Goal: Task Accomplishment & Management: Complete application form

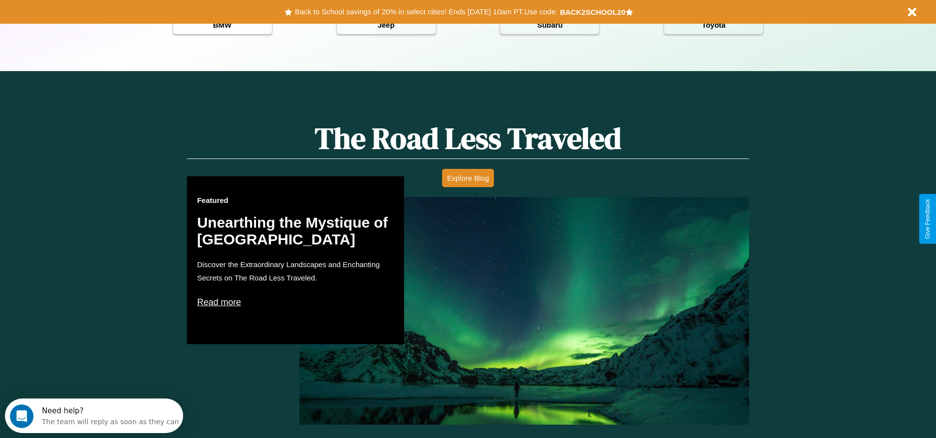
scroll to position [1415, 0]
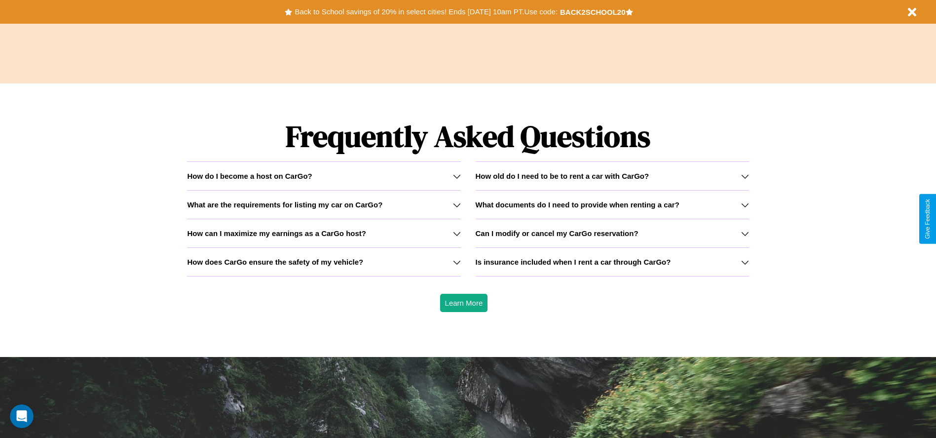
click at [324, 233] on h3 "How can I maximize my earnings as a CarGo host?" at bounding box center [276, 233] width 179 height 8
click at [744, 204] on icon at bounding box center [745, 205] width 8 height 8
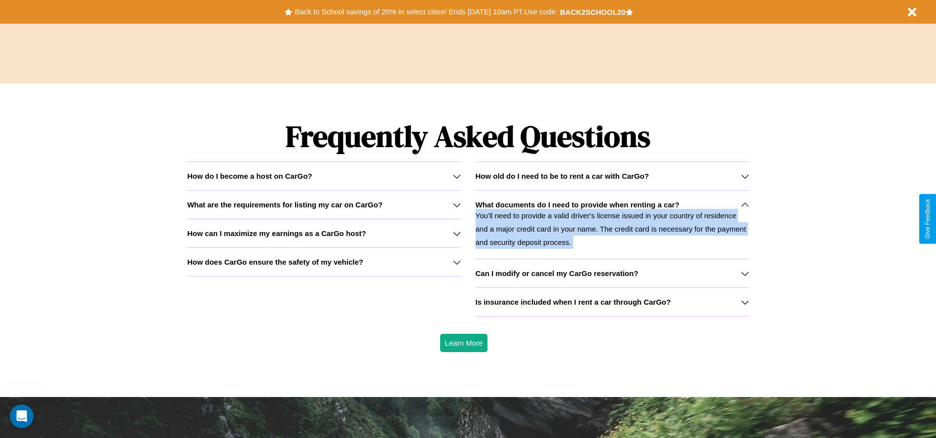
click at [744, 204] on icon at bounding box center [745, 205] width 8 height 8
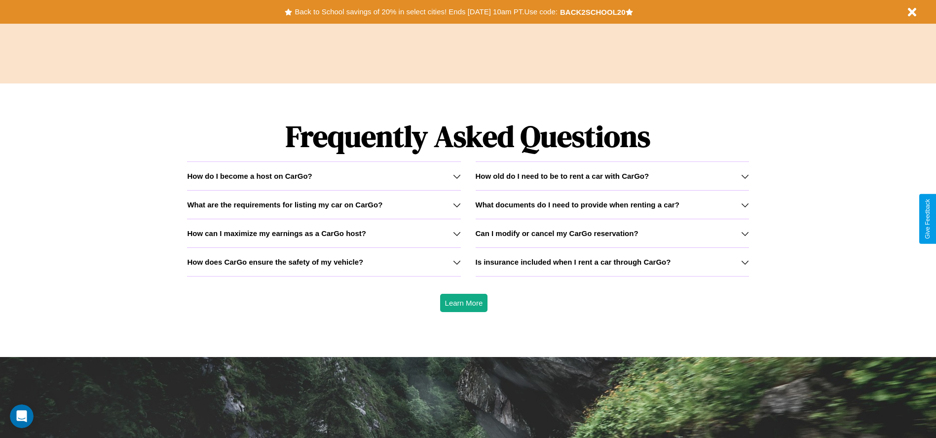
click at [744, 176] on icon at bounding box center [745, 176] width 8 height 8
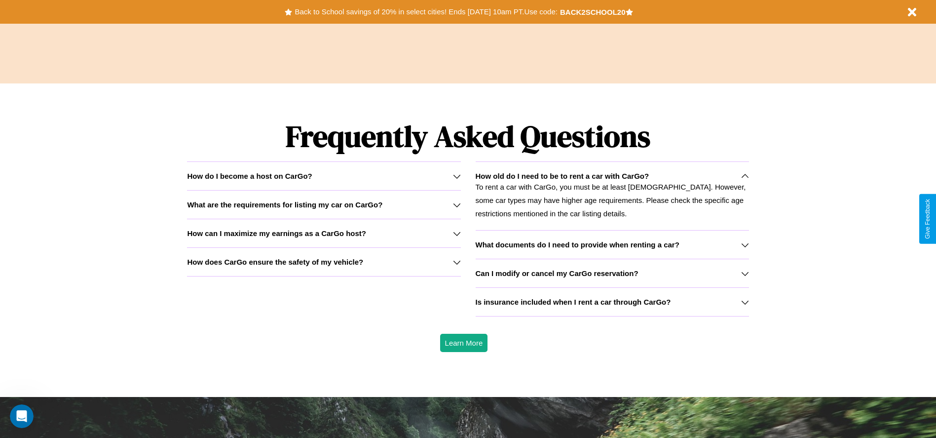
click at [324, 176] on div "How do I become a host on CarGo?" at bounding box center [323, 176] width 273 height 8
click at [456, 261] on icon at bounding box center [457, 262] width 8 height 8
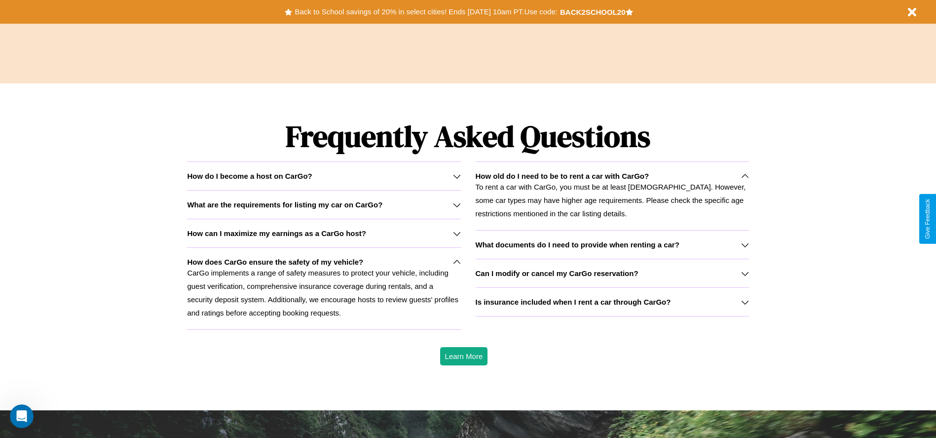
click at [324, 204] on h3 "What are the requirements for listing my car on CarGo?" at bounding box center [284, 204] width 195 height 8
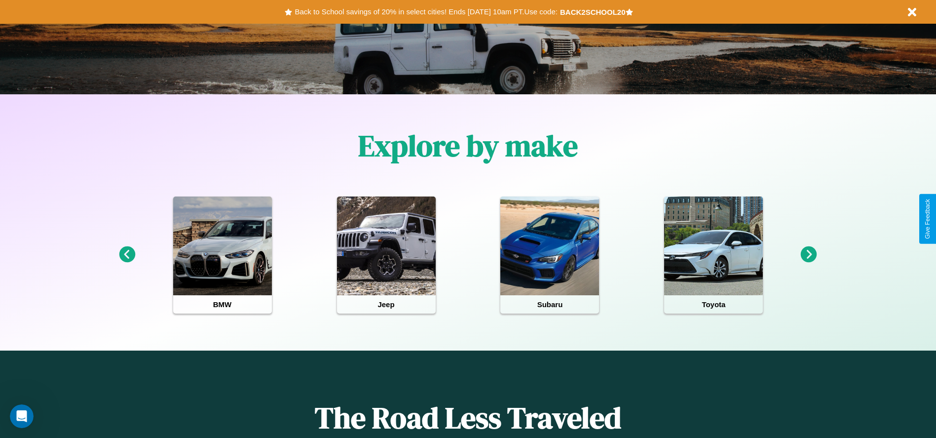
scroll to position [0, 0]
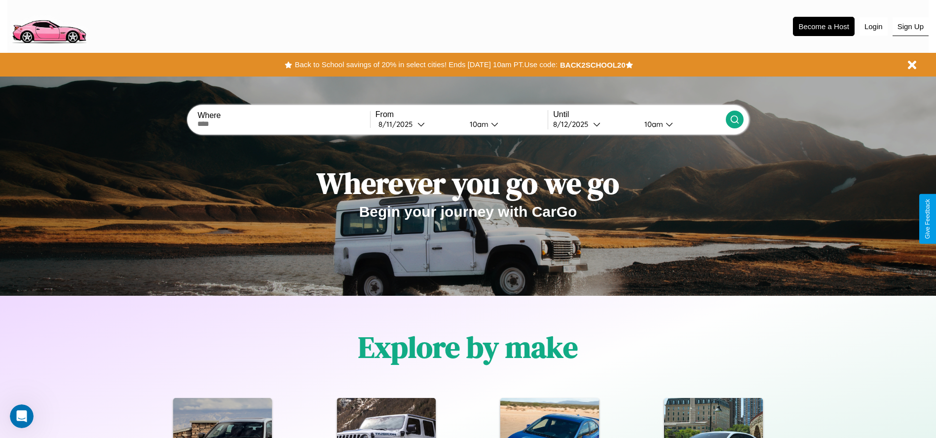
click at [910, 26] on button "Sign Up" at bounding box center [910, 26] width 36 height 19
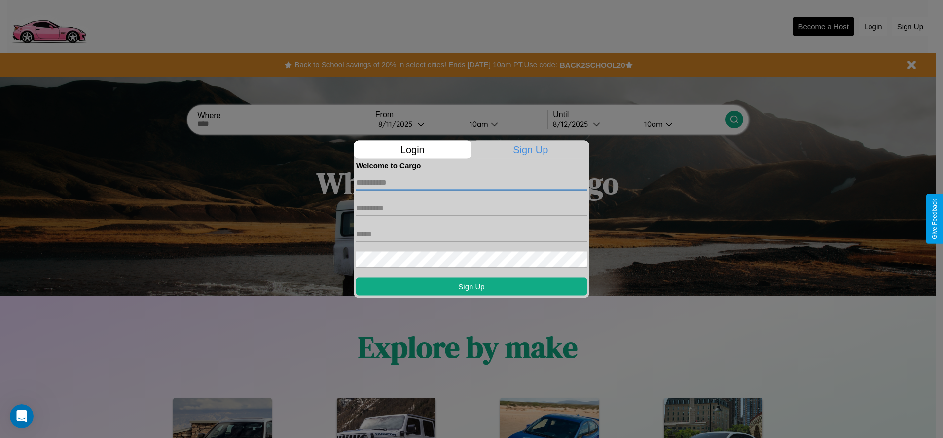
click at [472, 182] on input "text" at bounding box center [471, 182] width 231 height 16
type input "*******"
click at [472, 208] on input "text" at bounding box center [471, 208] width 231 height 16
type input "********"
click at [472, 233] on input "text" at bounding box center [471, 233] width 231 height 16
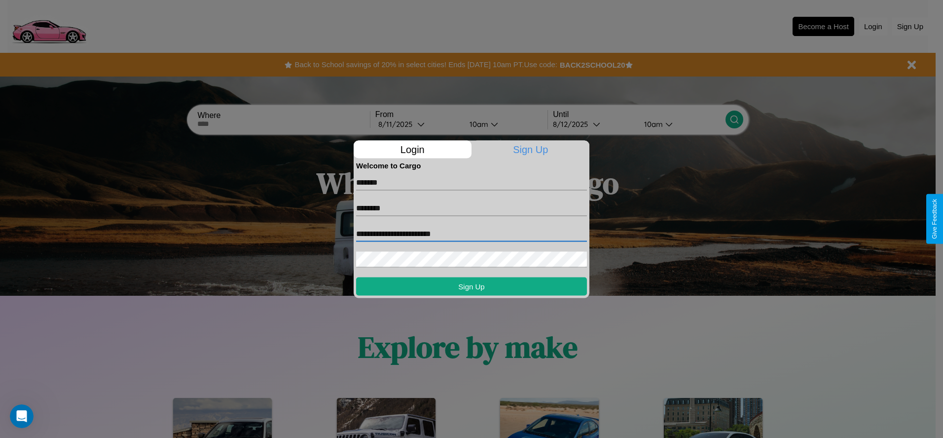
type input "**********"
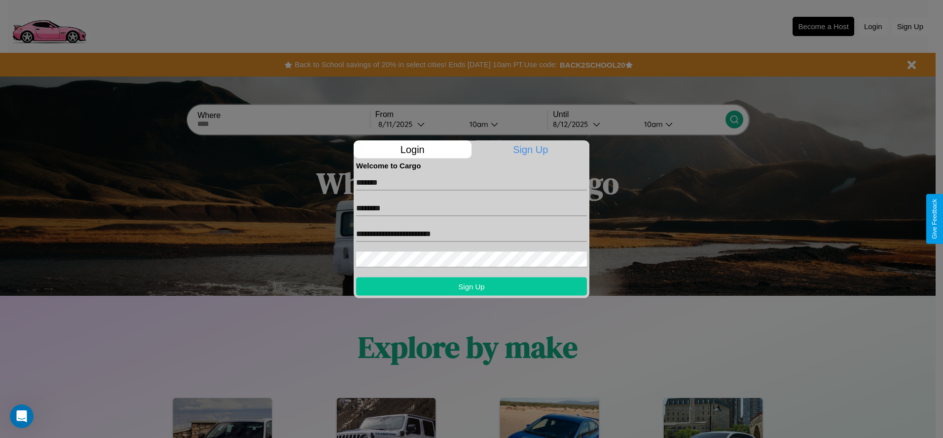
click at [472, 286] on button "Sign Up" at bounding box center [471, 286] width 231 height 18
